Goal: Communication & Community: Answer question/provide support

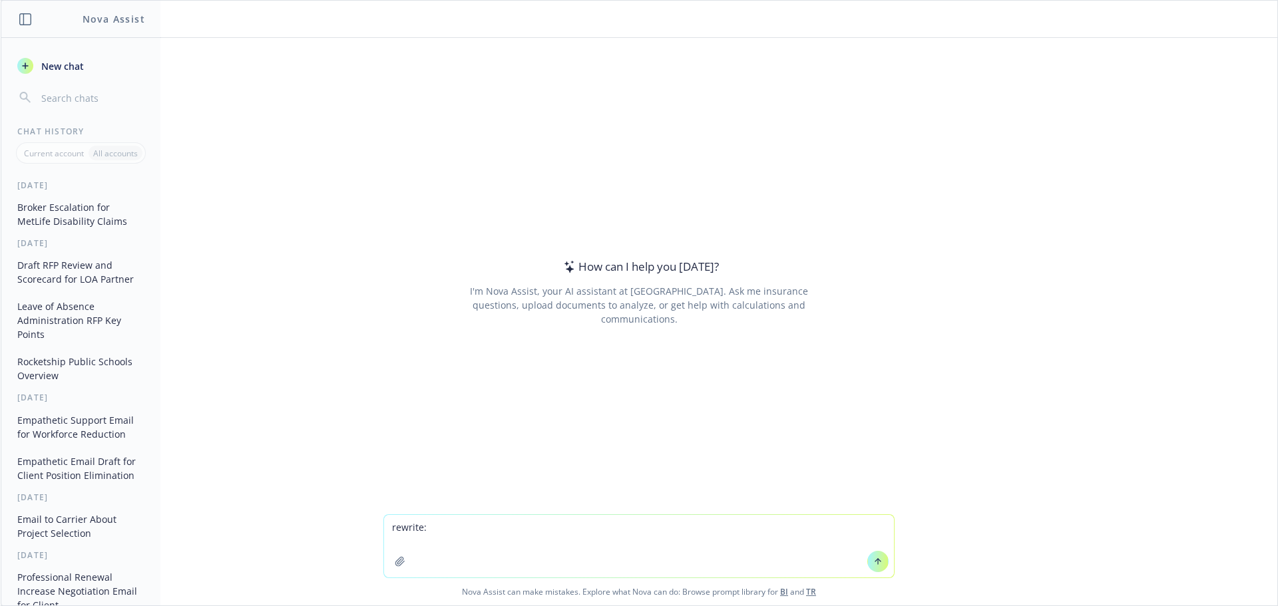
type textarea "rewrite:Hello! I know next week is quiet week, however, I thought it would be a…"
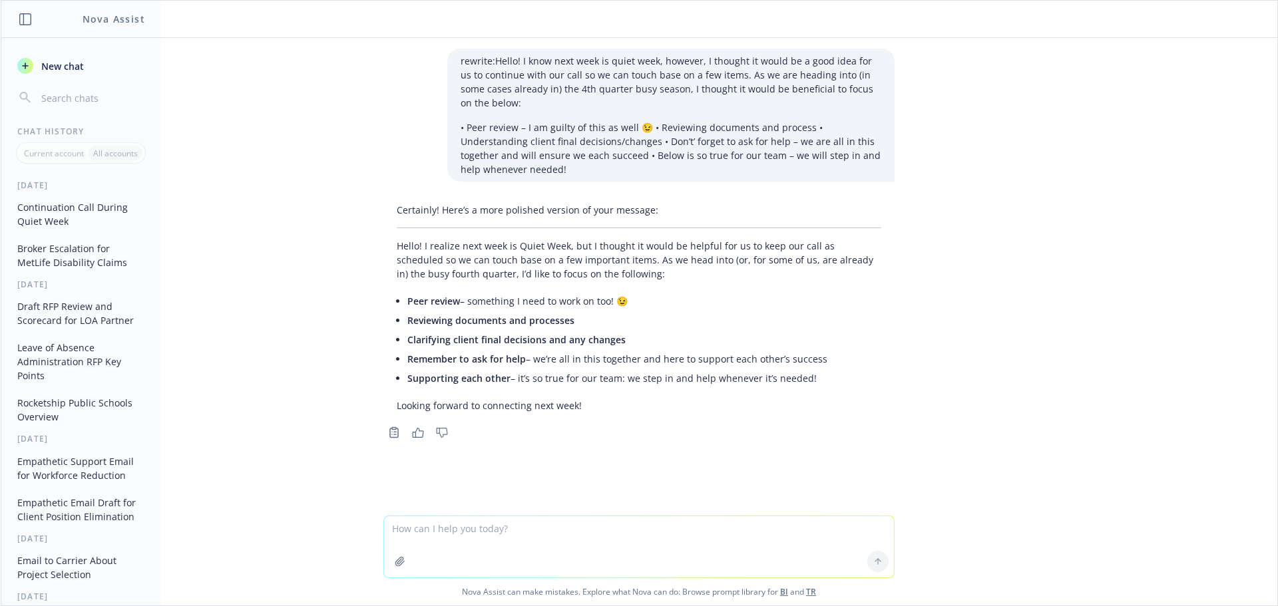
click at [407, 359] on span "Remember to ask for help" at bounding box center [466, 359] width 119 height 13
drag, startPoint x: 403, startPoint y: 360, endPoint x: 807, endPoint y: 388, distance: 405.1
click at [807, 388] on div "Certainly! Here’s a more polished version of your message: Hello! I realize nex…" at bounding box center [638, 308] width 511 height 220
click at [411, 347] on li "Clarifying client final decisions and any changes" at bounding box center [644, 339] width 474 height 19
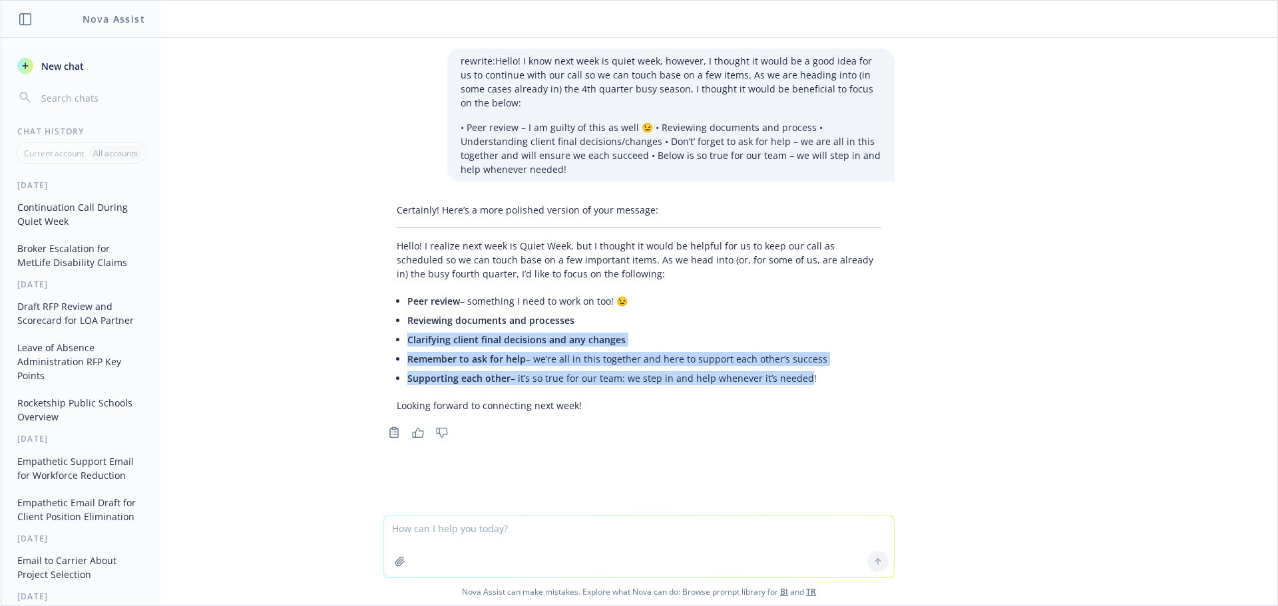
drag, startPoint x: 404, startPoint y: 340, endPoint x: 790, endPoint y: 378, distance: 387.3
click at [795, 380] on ul "Peer review – something I need to work on too! 😉 Reviewing documents and proces…" at bounding box center [644, 340] width 474 height 97
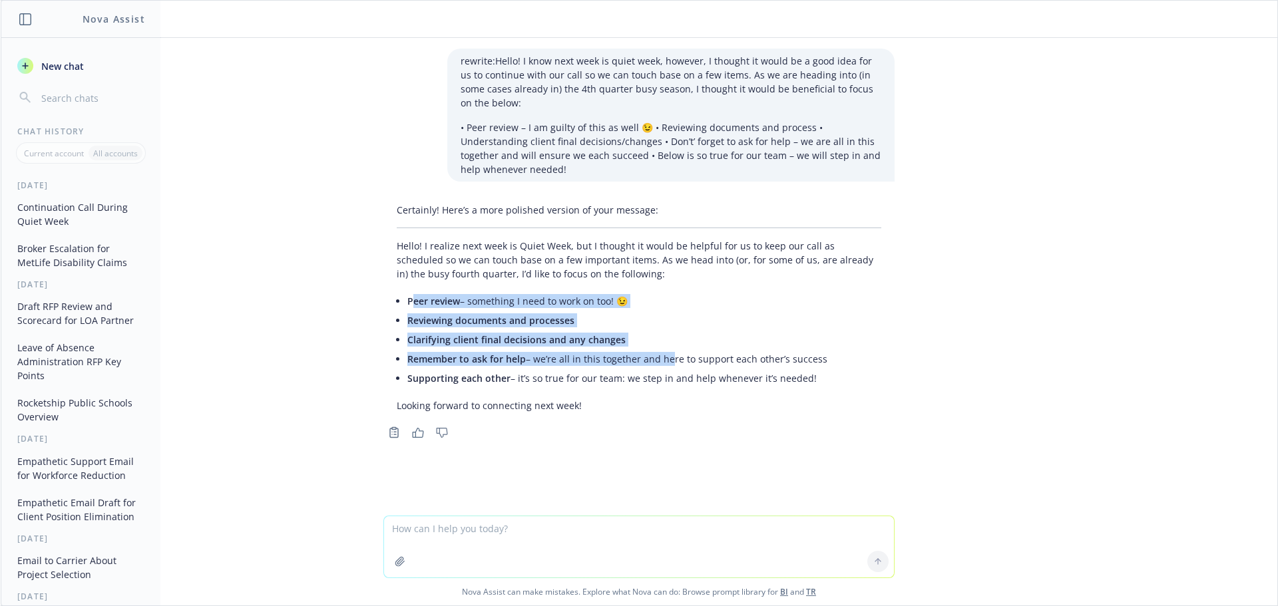
drag, startPoint x: 405, startPoint y: 301, endPoint x: 659, endPoint y: 351, distance: 258.5
click at [659, 351] on ul "Peer review – something I need to work on too! 😉 Reviewing documents and proces…" at bounding box center [644, 340] width 474 height 97
click at [419, 320] on span "Reviewing documents and processes" at bounding box center [490, 320] width 167 height 13
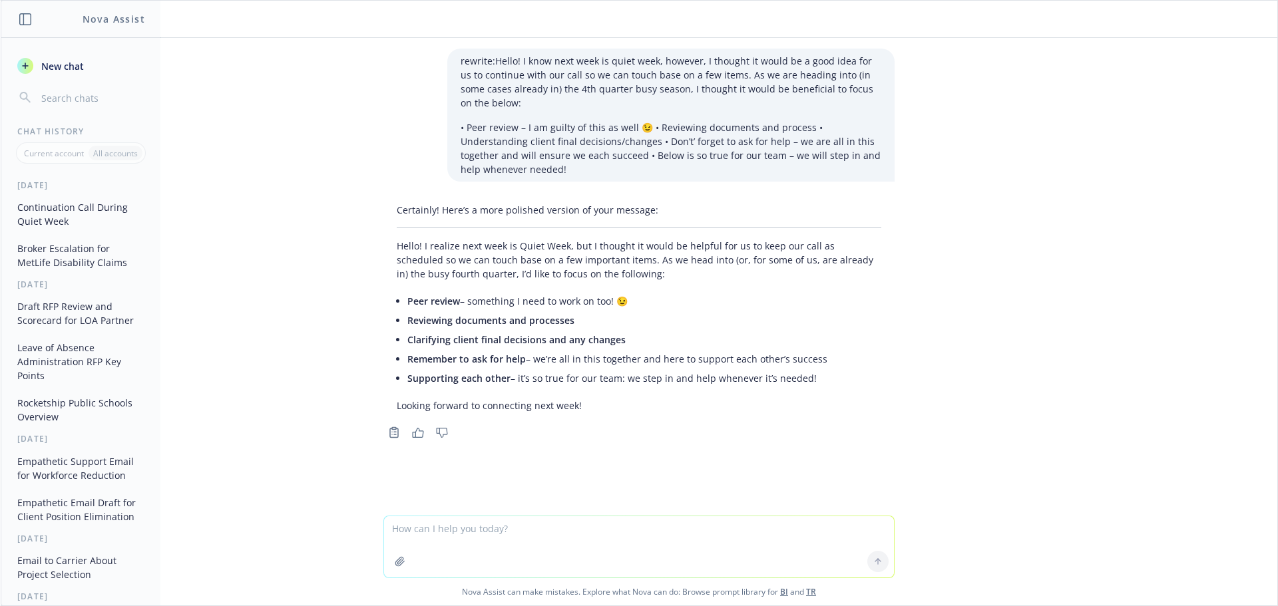
drag, startPoint x: 404, startPoint y: 302, endPoint x: 815, endPoint y: 377, distance: 417.5
click at [815, 377] on ul "Peer review – something I need to work on too! 😉 Reviewing documents and proces…" at bounding box center [644, 340] width 474 height 97
copy ul "Peer review – something I need to work on too! 😉 Reviewing documents and proces…"
click at [458, 532] on textarea at bounding box center [639, 547] width 510 height 61
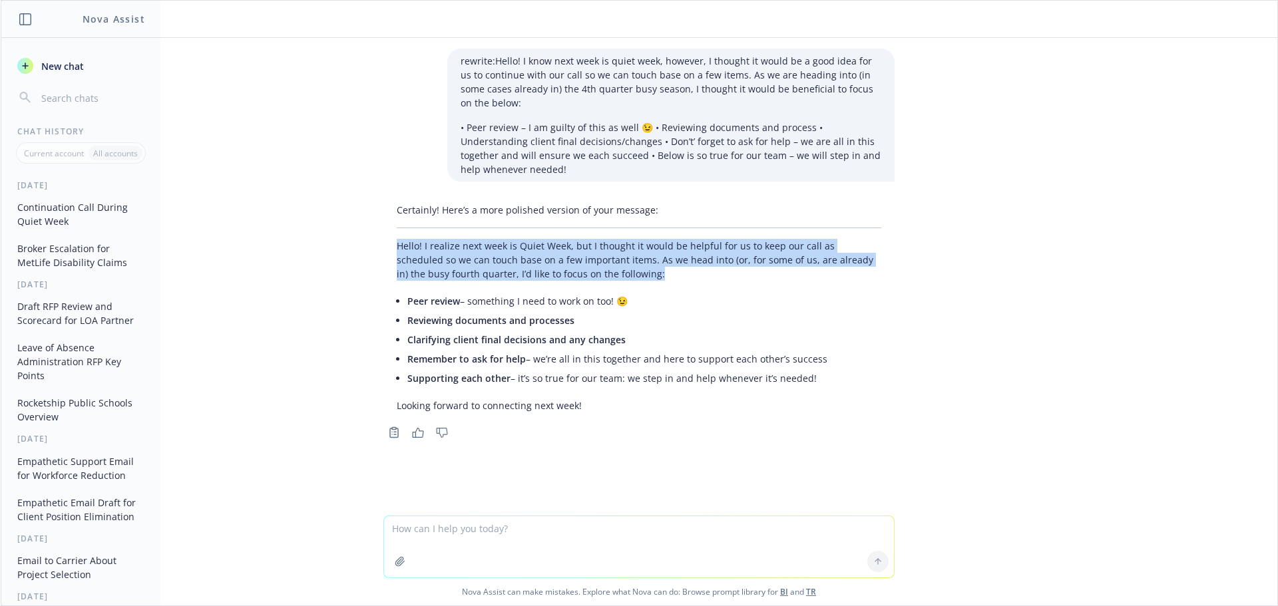
drag, startPoint x: 391, startPoint y: 246, endPoint x: 586, endPoint y: 275, distance: 196.6
click at [586, 275] on p "Hello! I realize next week is Quiet Week, but I thought it would be helpful for…" at bounding box center [639, 260] width 485 height 42
copy p "Hello! I realize next week is Quiet Week, but I thought it would be helpful for…"
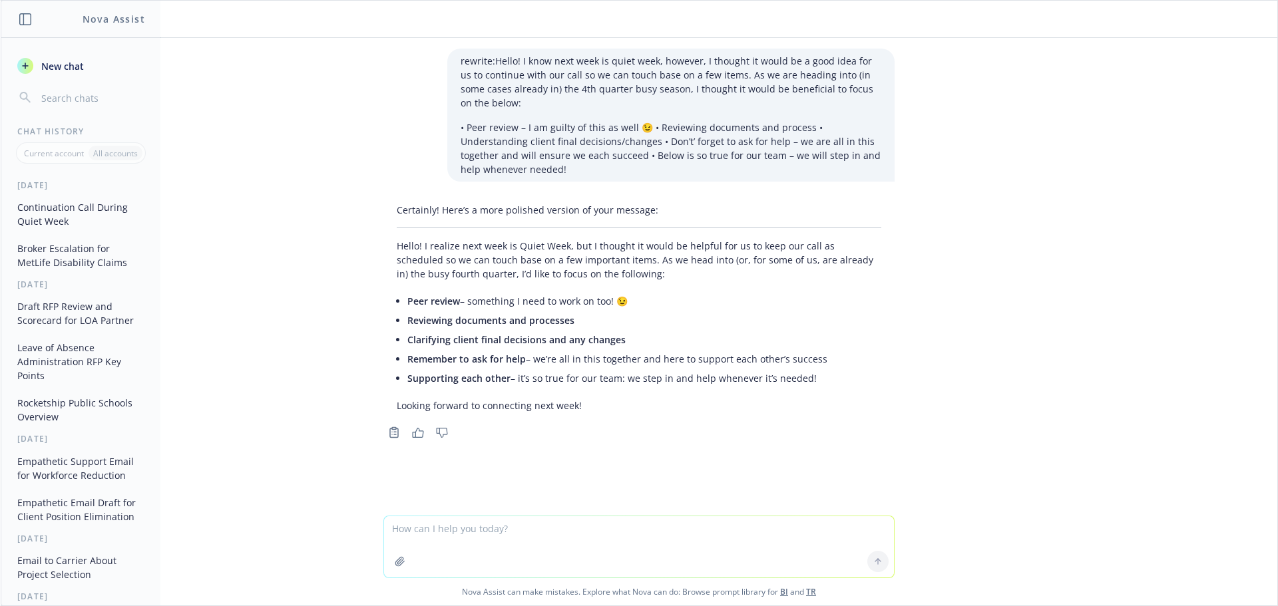
click at [450, 535] on textarea at bounding box center [639, 547] width 510 height 61
paste textarea "Hello! I realize next week is Quiet Week, but I thought it would be helpful for…"
type textarea "rewrite so more understanding: Hello! I realize next week is Quiet Week, but I …"
